Goal: Task Accomplishment & Management: Manage account settings

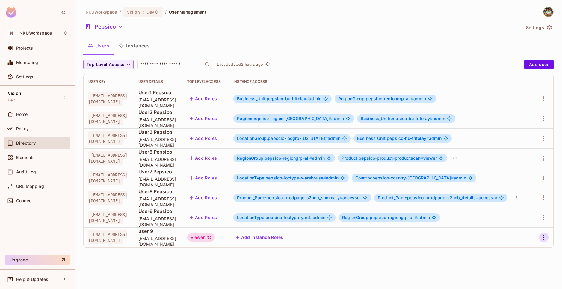
click at [544, 238] on icon "button" at bounding box center [543, 236] width 7 height 7
click at [515, 275] on div "Delete User" at bounding box center [520, 275] width 24 height 6
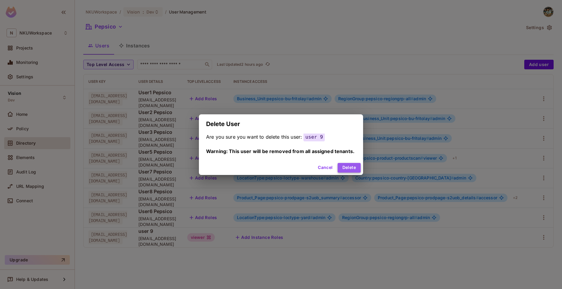
click at [347, 168] on button "Delete" at bounding box center [349, 168] width 23 height 10
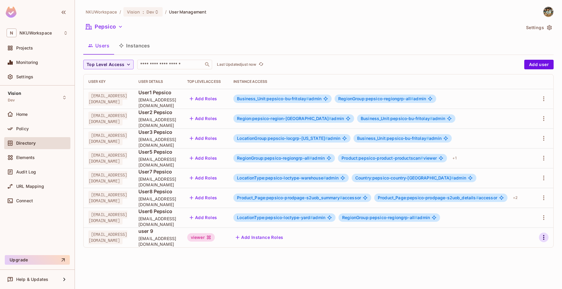
click at [545, 236] on icon "button" at bounding box center [543, 236] width 7 height 7
click at [518, 273] on div "Delete User" at bounding box center [520, 275] width 24 height 6
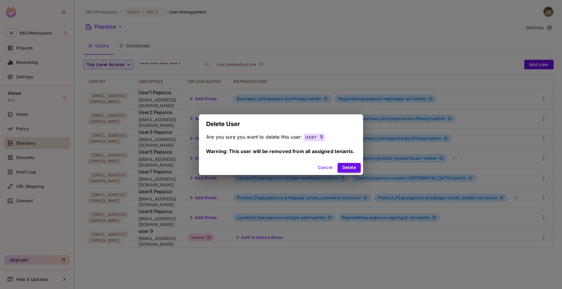
click at [353, 169] on button "Delete" at bounding box center [349, 168] width 23 height 10
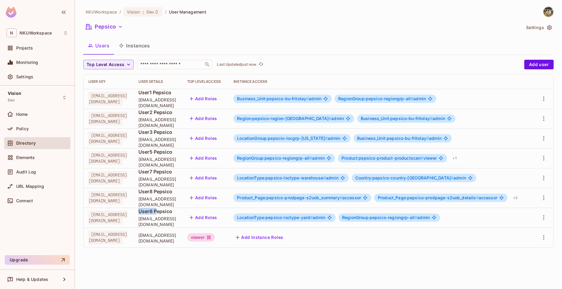
drag, startPoint x: 146, startPoint y: 214, endPoint x: 163, endPoint y: 214, distance: 17.1
click at [163, 214] on td "User6 Pepsico user6@pepsico.com" at bounding box center [158, 217] width 49 height 20
drag, startPoint x: 183, startPoint y: 214, endPoint x: 162, endPoint y: 212, distance: 20.3
click at [162, 212] on span "User6 Pepsico" at bounding box center [157, 211] width 39 height 7
click at [544, 239] on icon "button" at bounding box center [543, 237] width 1 height 5
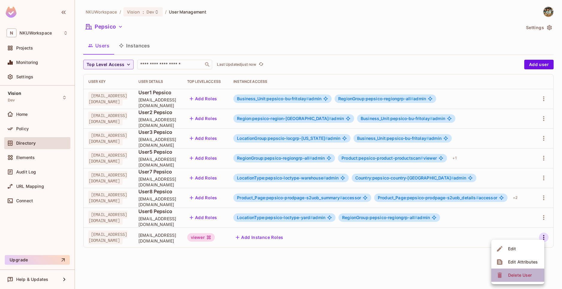
click at [518, 275] on div "Delete User" at bounding box center [520, 275] width 24 height 6
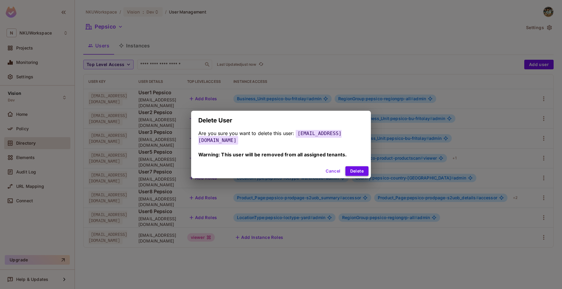
click at [350, 171] on button "Delete" at bounding box center [357, 171] width 23 height 10
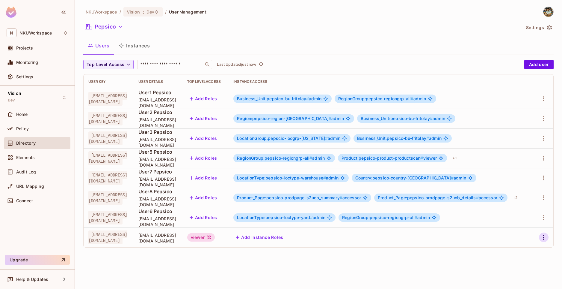
click at [543, 238] on icon "button" at bounding box center [543, 236] width 7 height 7
click at [513, 272] on div "Delete User" at bounding box center [520, 275] width 24 height 6
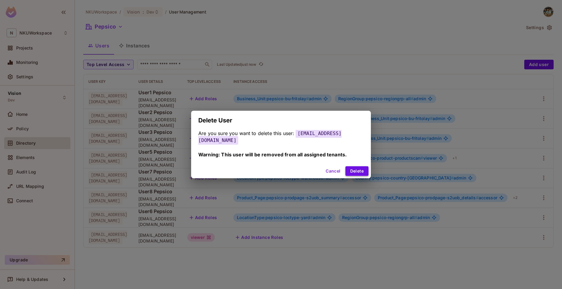
click at [346, 169] on button "Delete" at bounding box center [357, 171] width 23 height 10
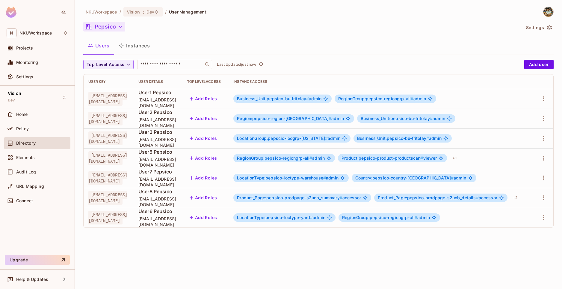
click at [119, 29] on icon "button" at bounding box center [120, 27] width 6 height 6
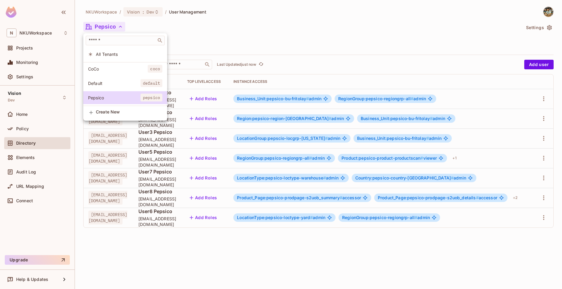
click at [121, 56] on span "All Tenants" at bounding box center [129, 54] width 67 height 6
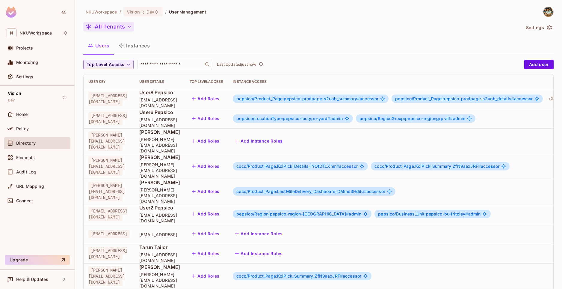
scroll to position [130, 0]
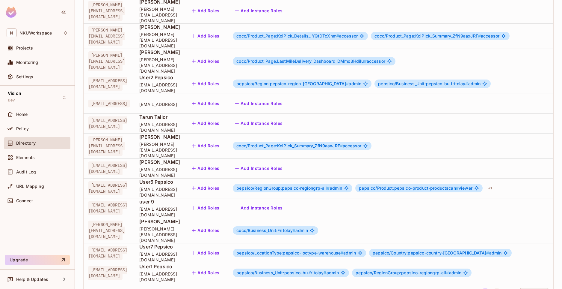
click at [497, 288] on button "2" at bounding box center [497, 293] width 10 height 10
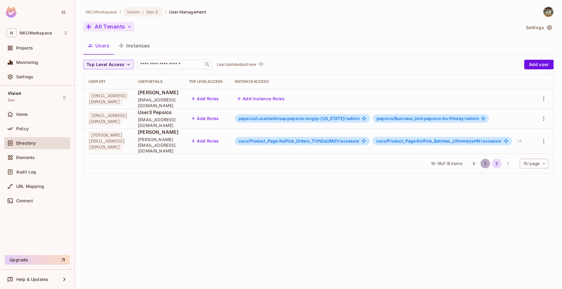
click at [485, 159] on button "1" at bounding box center [486, 164] width 10 height 10
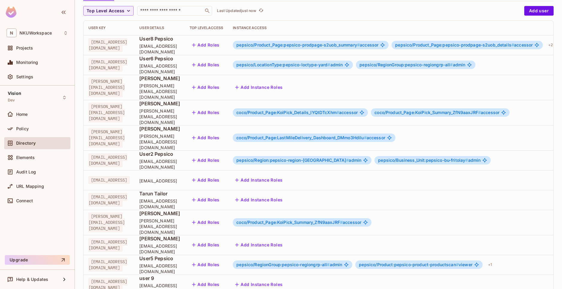
scroll to position [130, 0]
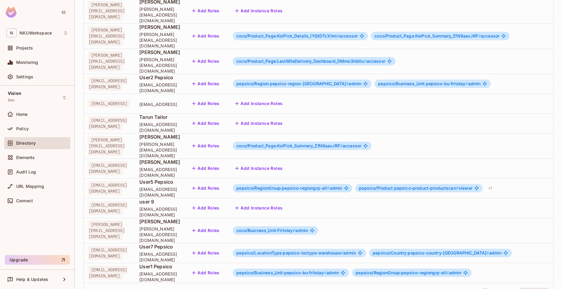
click at [534, 203] on div "Add Instance Roles" at bounding box center [394, 208] width 323 height 10
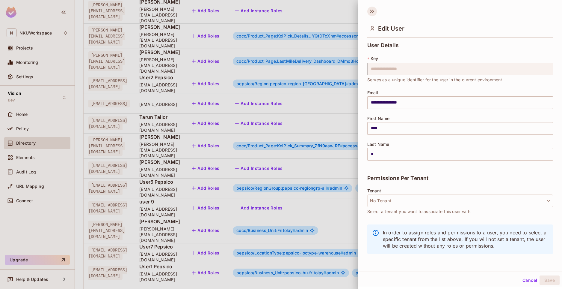
click at [372, 13] on icon at bounding box center [372, 12] width 10 height 10
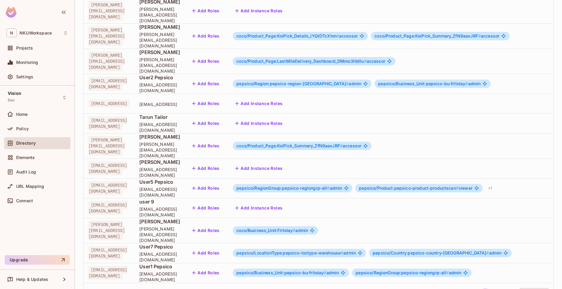
click at [482, 203] on div "Add Instance Roles" at bounding box center [394, 208] width 323 height 10
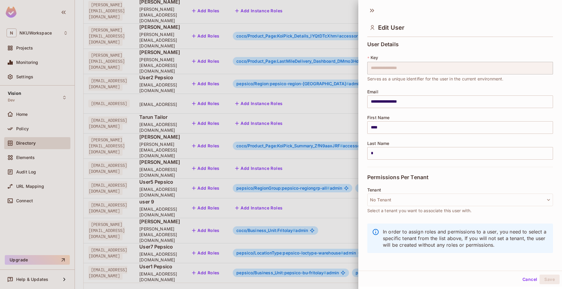
scroll to position [0, 0]
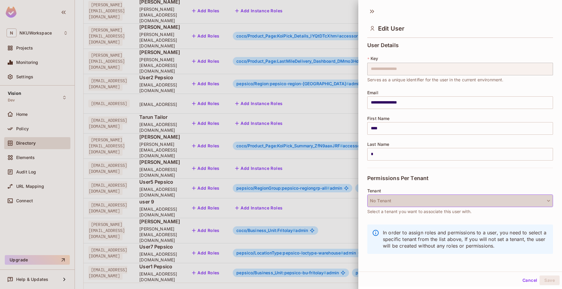
click at [550, 199] on icon "button" at bounding box center [549, 201] width 6 height 6
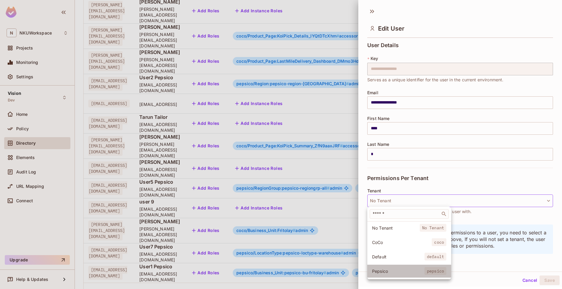
click at [395, 271] on span "Pepsico" at bounding box center [398, 271] width 52 height 6
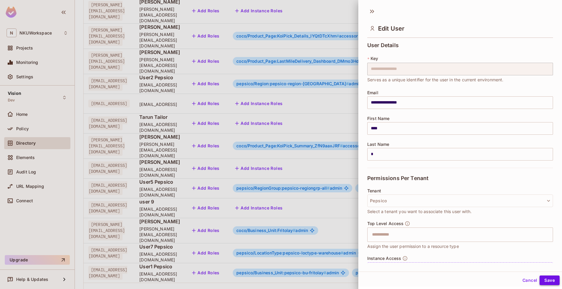
click at [550, 284] on button "Save" at bounding box center [550, 280] width 20 height 10
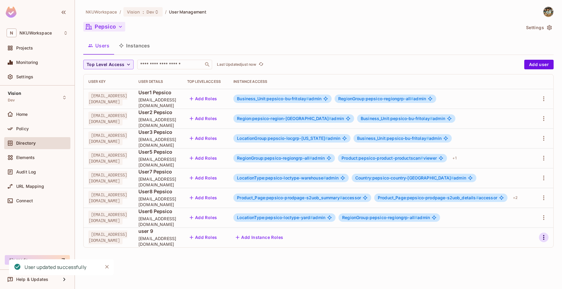
click at [544, 236] on icon "button" at bounding box center [543, 236] width 7 height 7
click at [515, 273] on div "Delete User" at bounding box center [520, 275] width 24 height 6
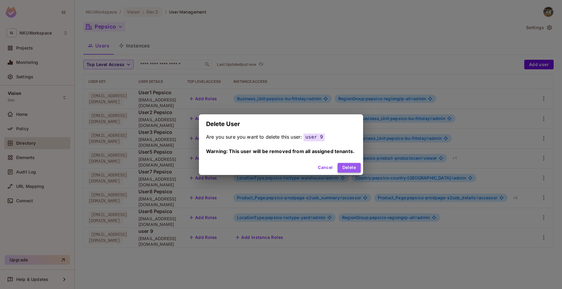
click at [353, 169] on button "Delete" at bounding box center [349, 168] width 23 height 10
